Goal: Communication & Community: Ask a question

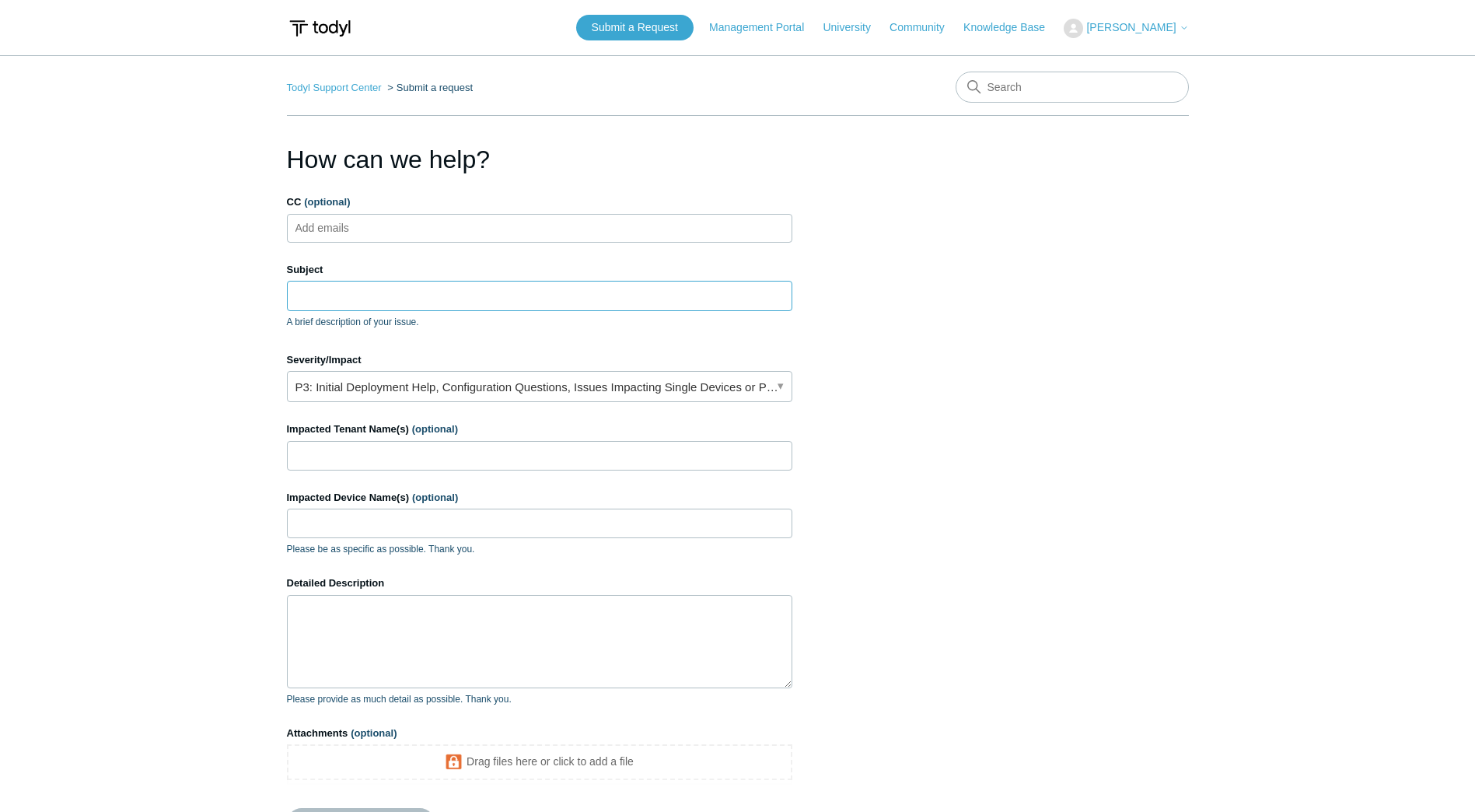
click at [479, 294] on input "Subject" at bounding box center [539, 295] width 505 height 30
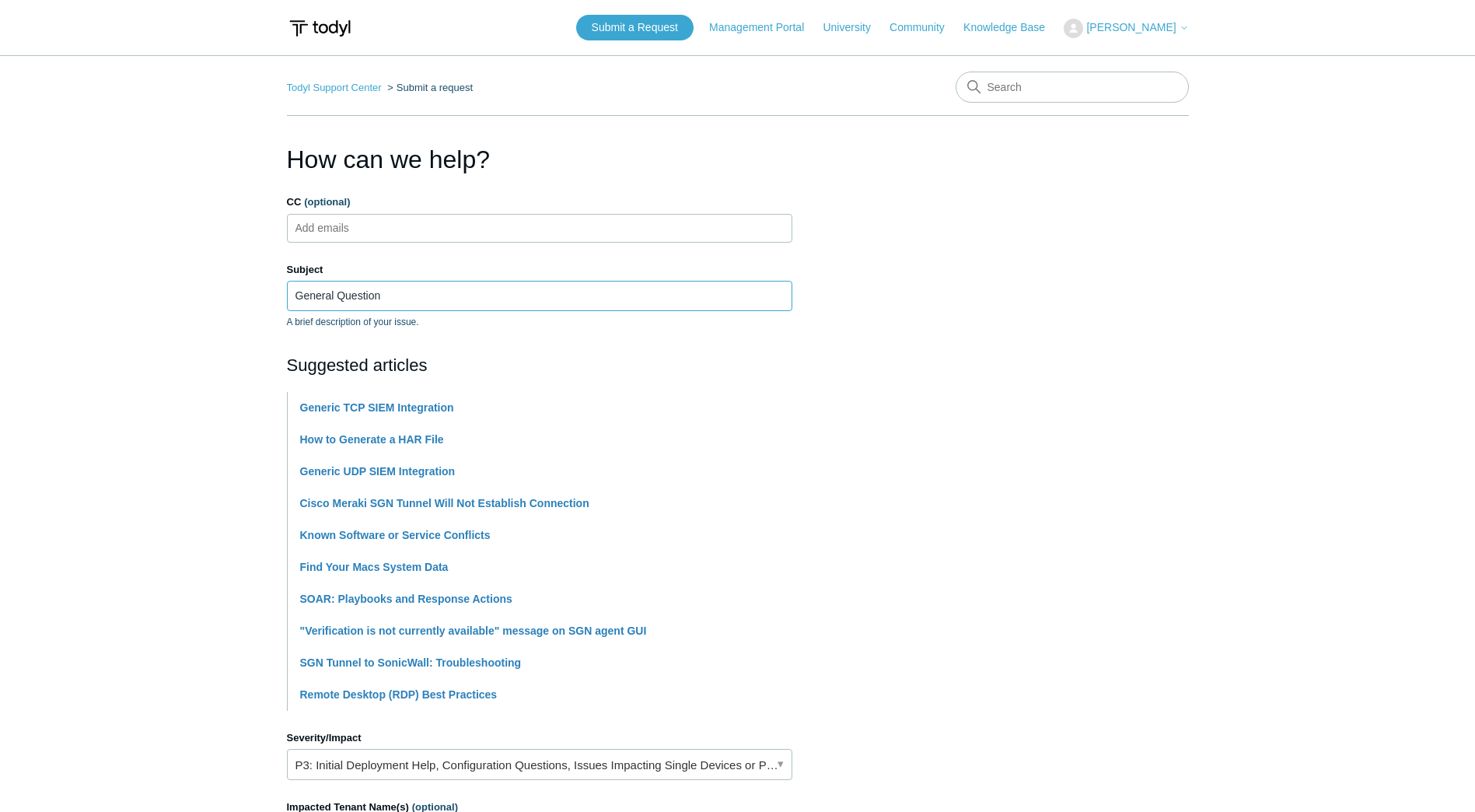
type input "General Question"
click at [539, 392] on li "Generic TCP SIEM Integration" at bounding box center [546, 407] width 493 height 32
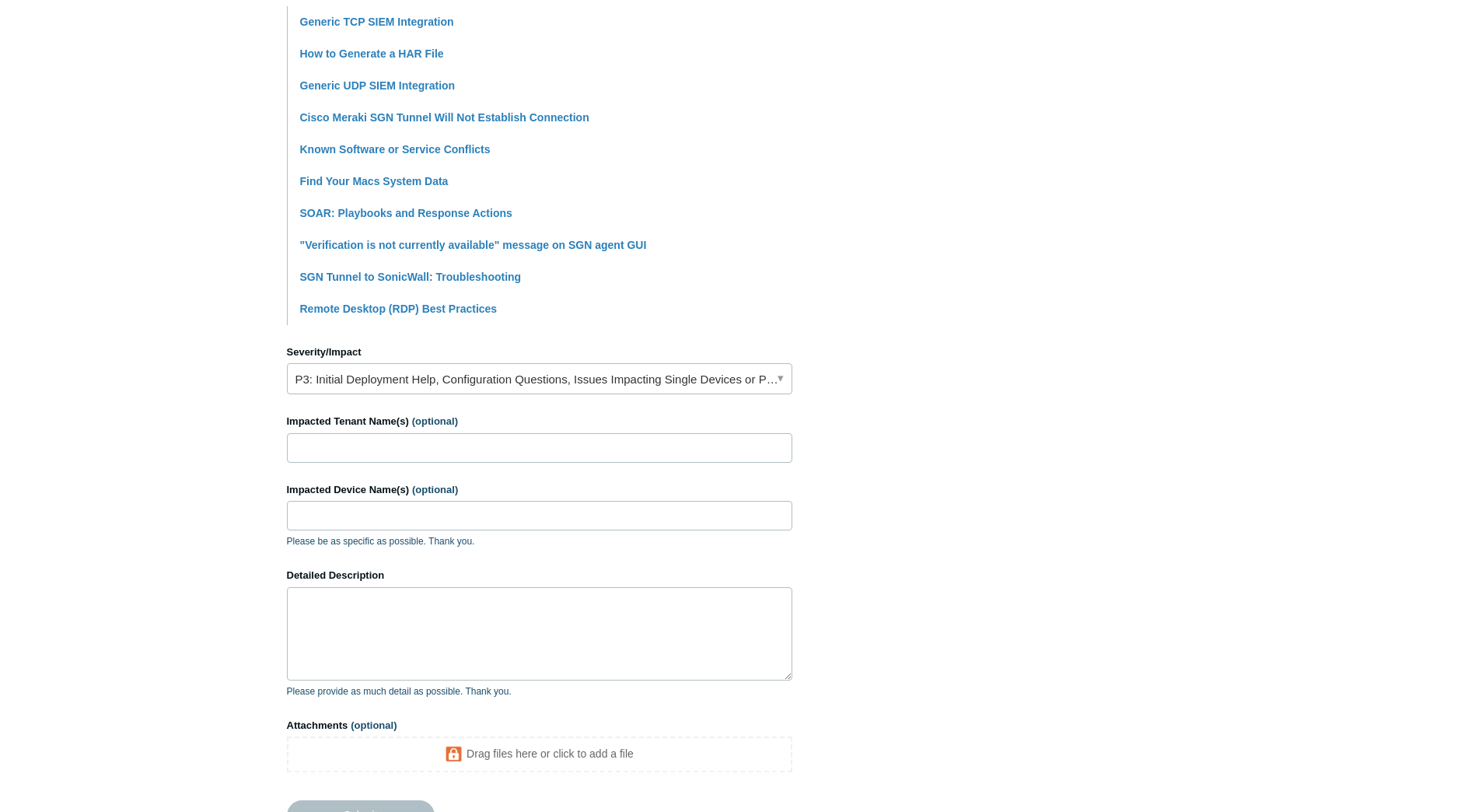
scroll to position [389, 0]
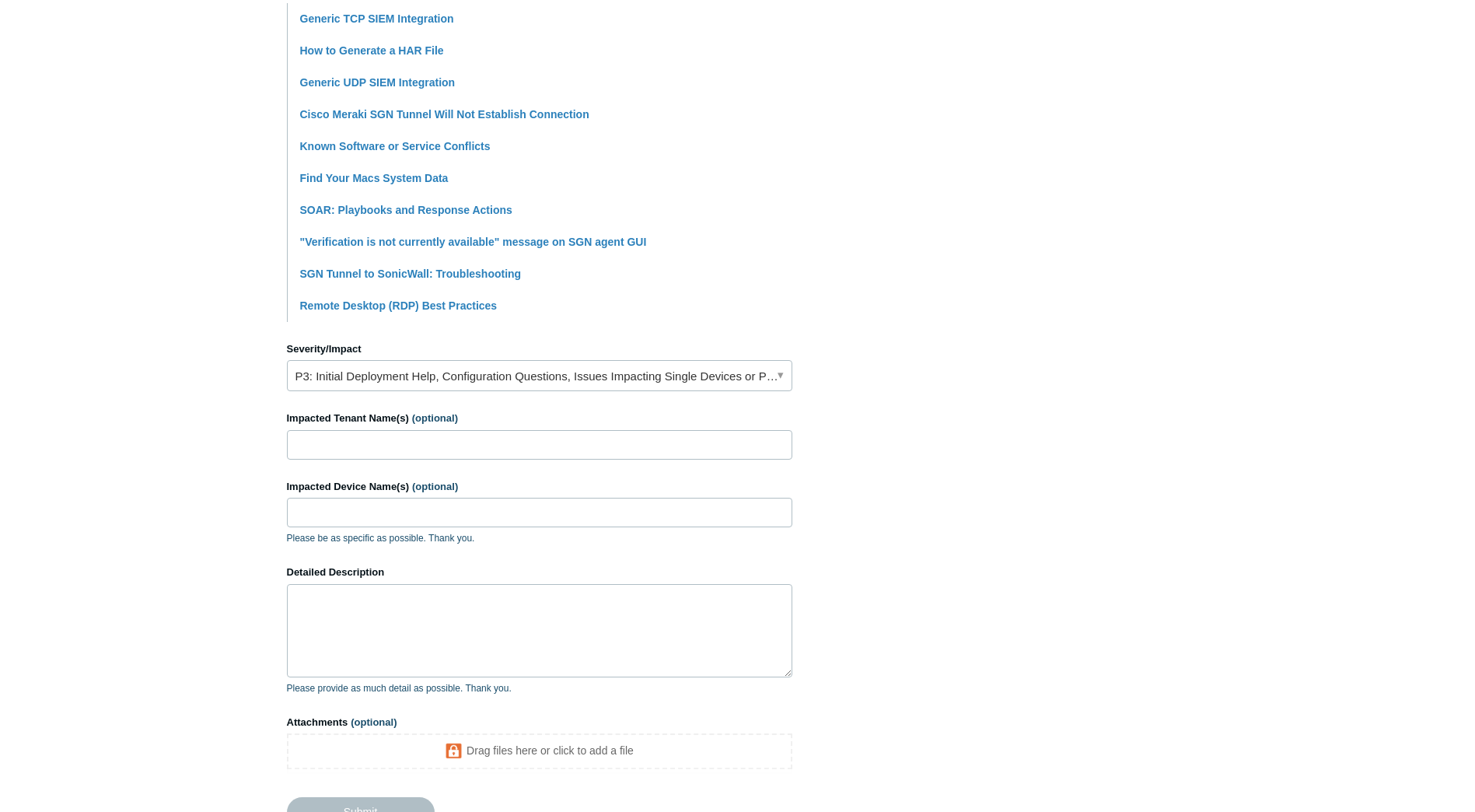
click at [567, 396] on form "CC (optional) Add emails Subject General Question A brief description of your i…" at bounding box center [539, 316] width 505 height 1021
click at [567, 389] on link "P3: Initial Deployment Help, Configuration Questions, Issues Impacting Single D…" at bounding box center [539, 375] width 505 height 32
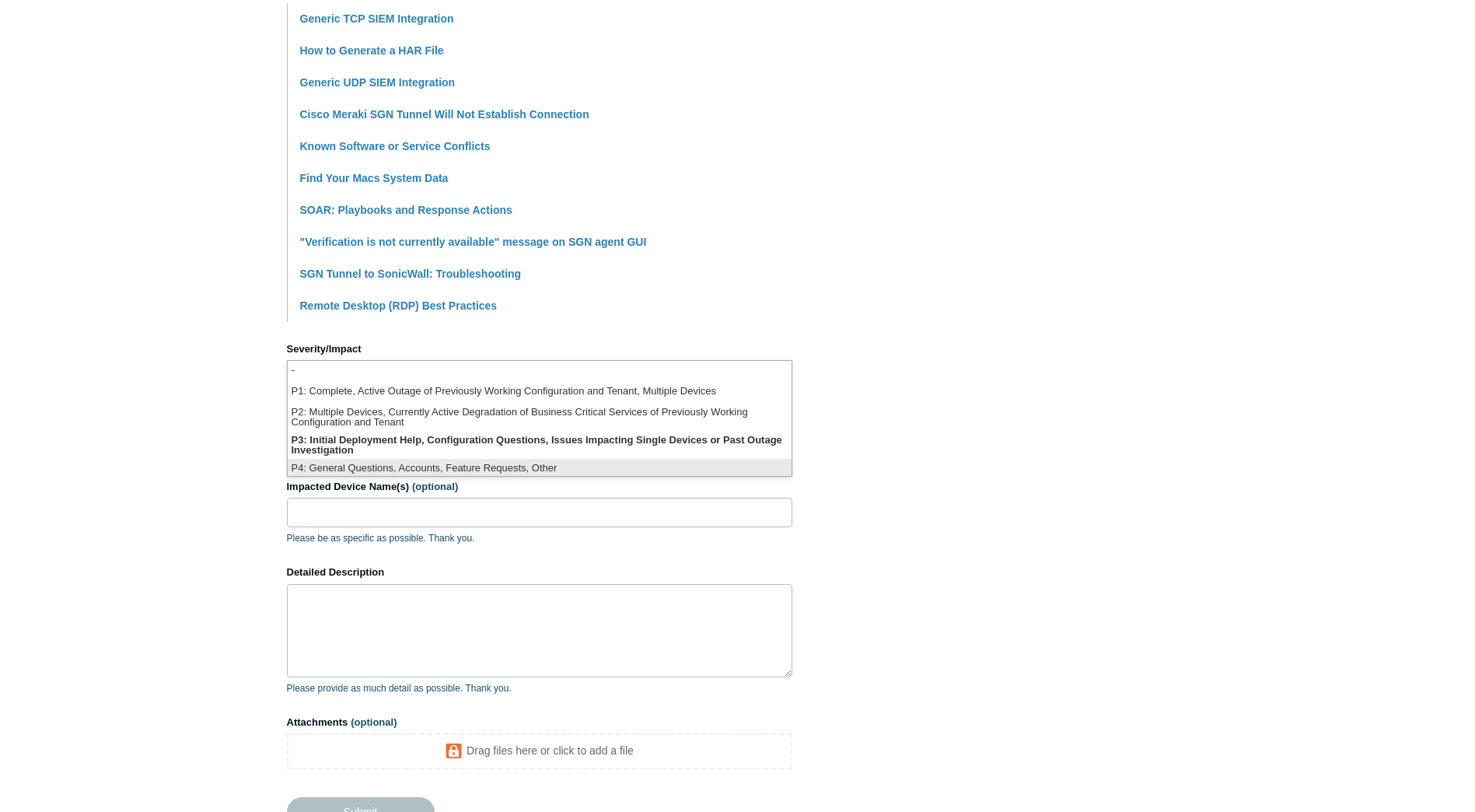
scroll to position [4, 0]
click at [520, 459] on li "P4: General Questions, Accounts, Feature Requests, Other" at bounding box center [540, 465] width 504 height 21
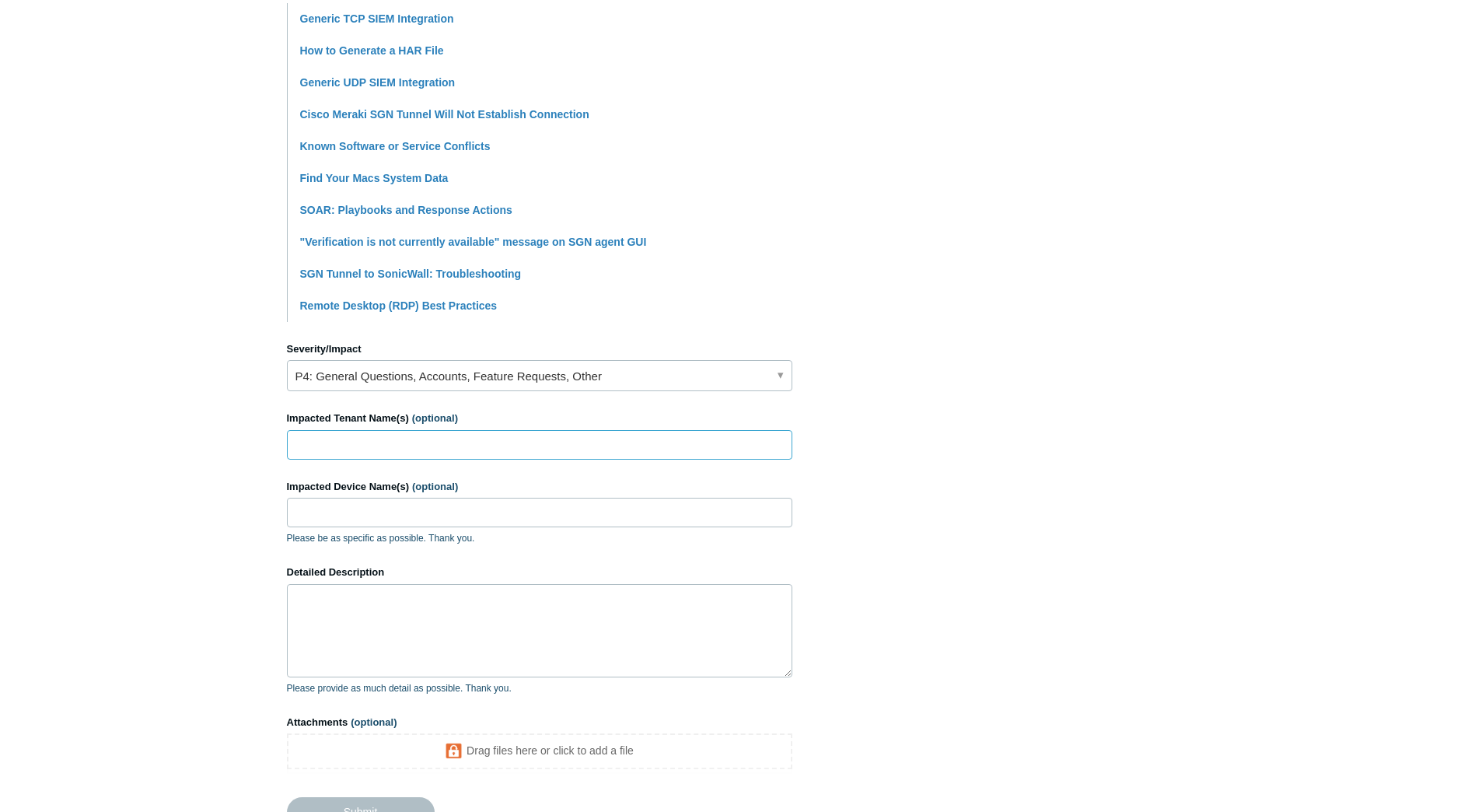
click at [535, 442] on input "Impacted Tenant Name(s) (optional)" at bounding box center [539, 445] width 505 height 30
type input "Universal Engineering Sciences, LLC"
click at [403, 609] on textarea "Detailed Description" at bounding box center [539, 631] width 505 height 94
click at [654, 637] on textarea "Hi Team, A client was asking the use of this" at bounding box center [539, 631] width 505 height 94
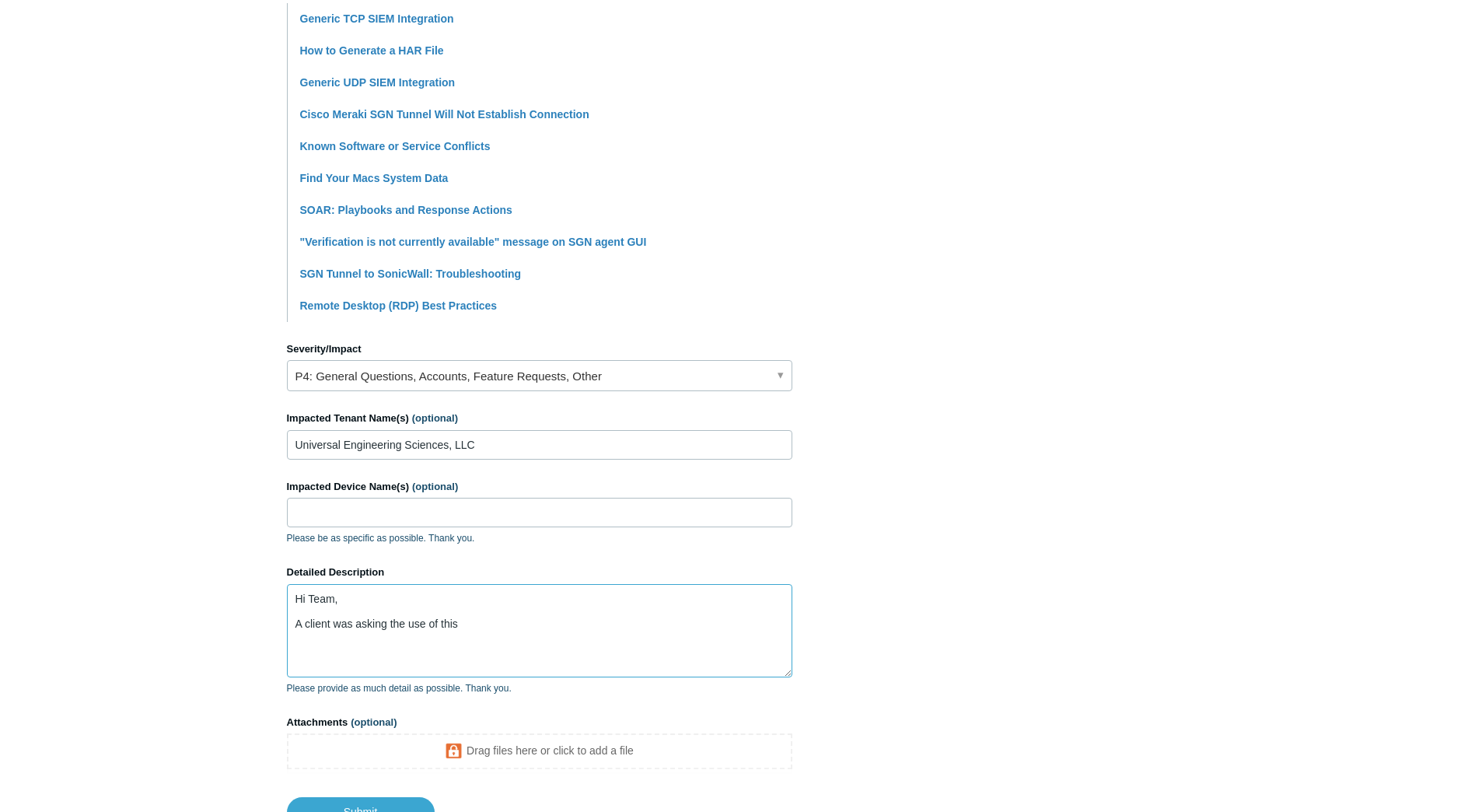
click at [654, 637] on textarea "Hi Team, A client was asking the use of this" at bounding box center [539, 631] width 505 height 94
click at [739, 650] on textarea "Hi Team, A client was asking the use of the SGN Tunnel IP address (" at bounding box center [539, 631] width 505 height 94
paste textarea "192.0.0.178/30"
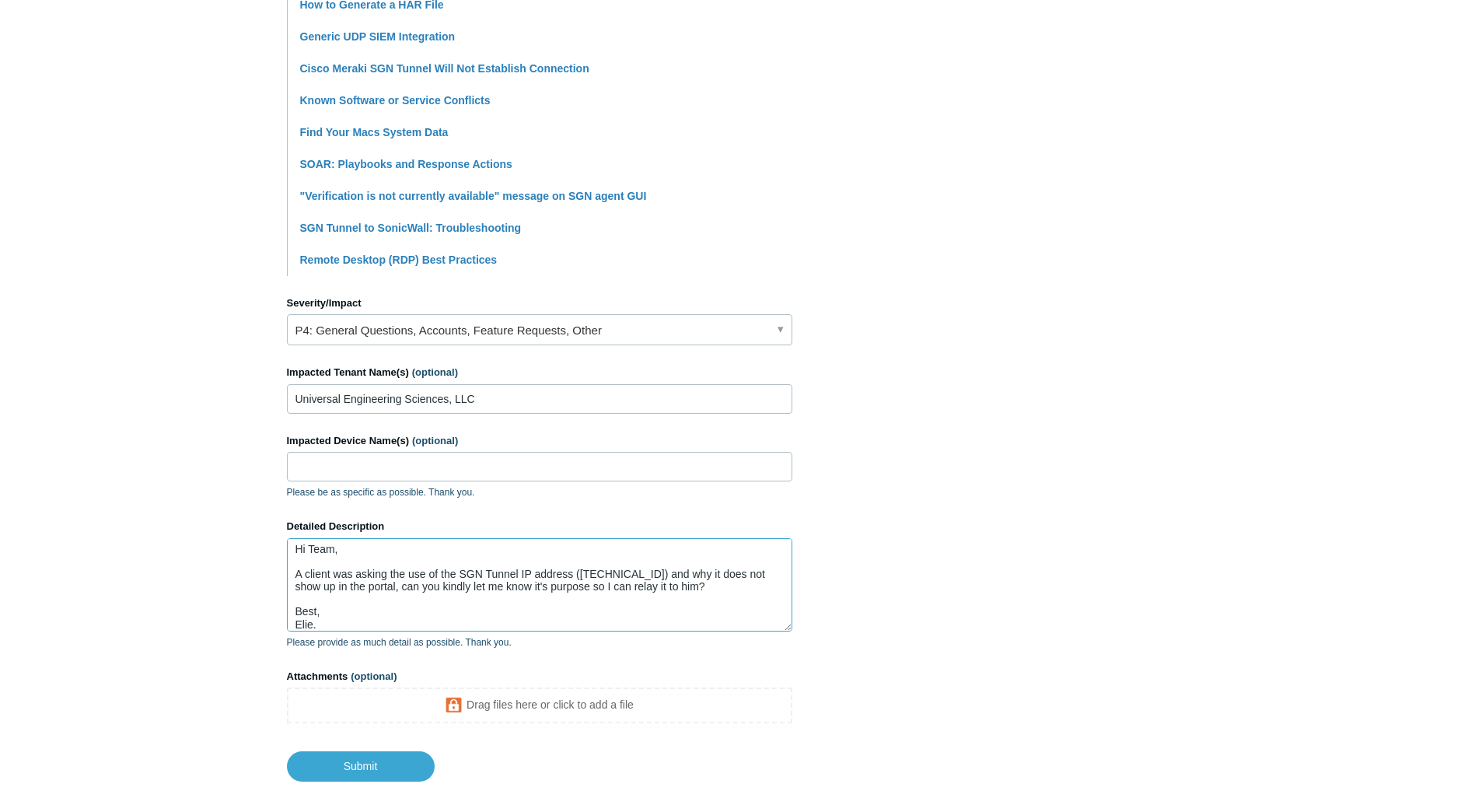
scroll to position [512, 0]
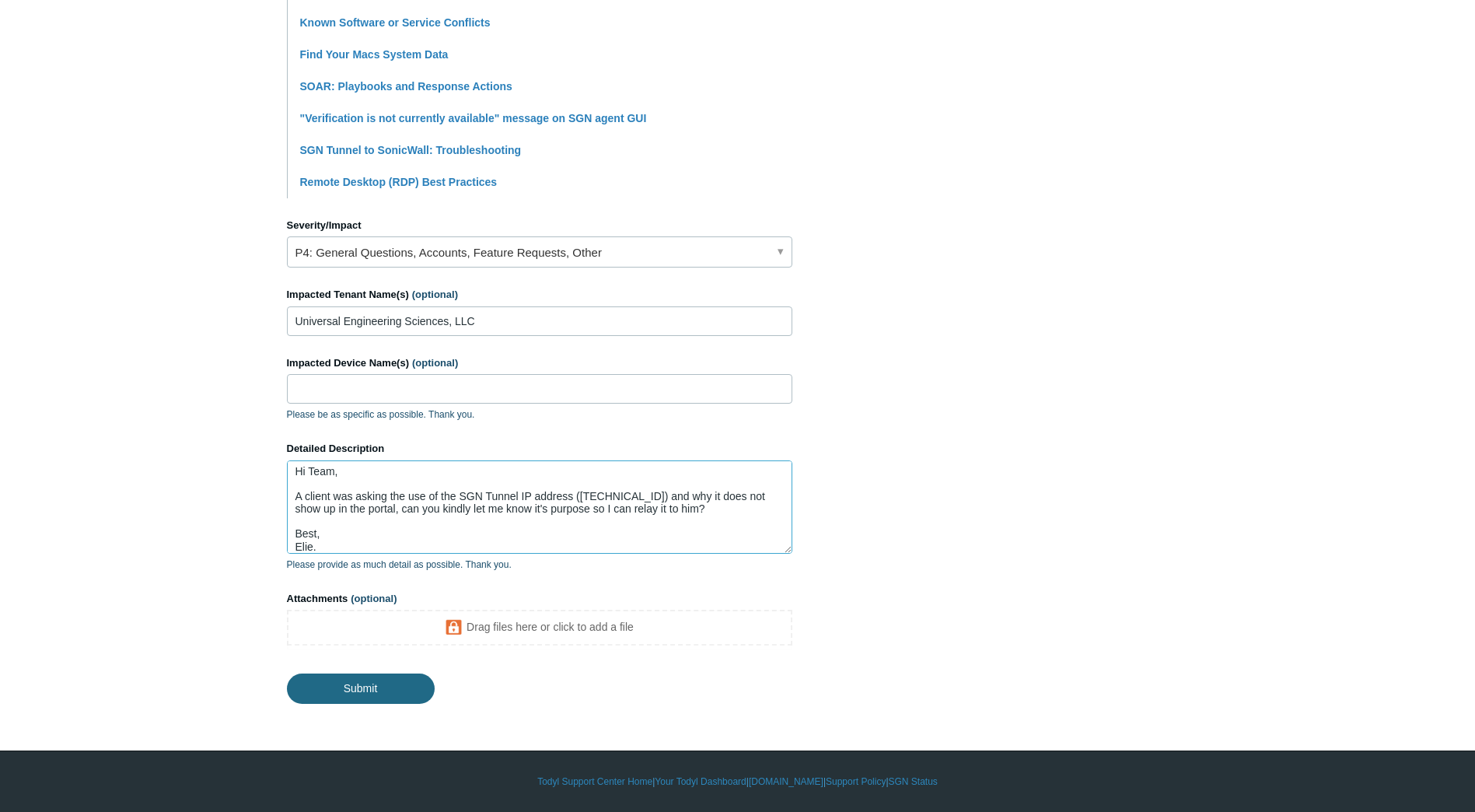
type textarea "Hi Team, A client was asking the use of the SGN Tunnel IP address (192.0.0.178/…"
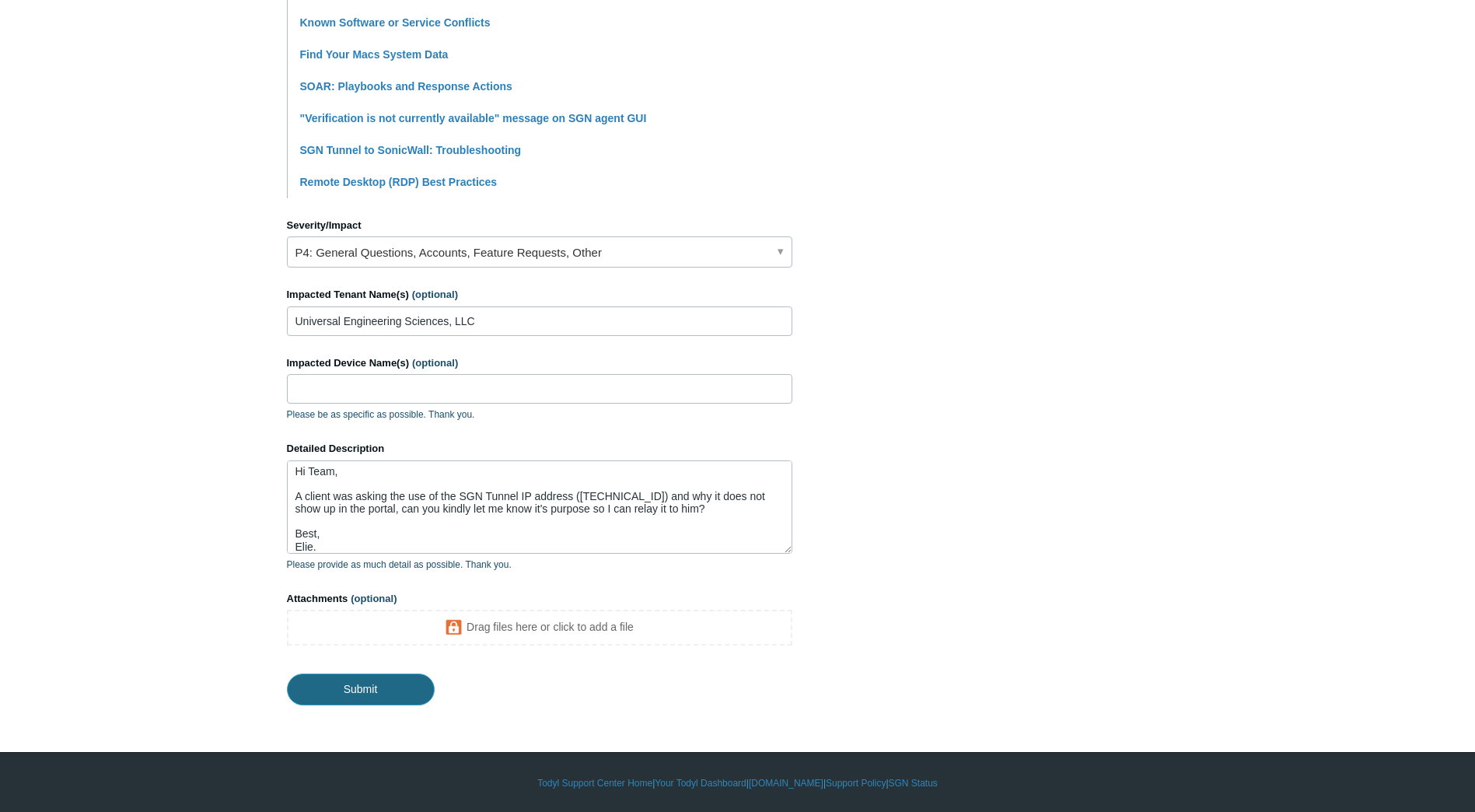
click at [372, 692] on input "Submit" at bounding box center [361, 689] width 148 height 32
